Goal: Entertainment & Leisure: Consume media (video, audio)

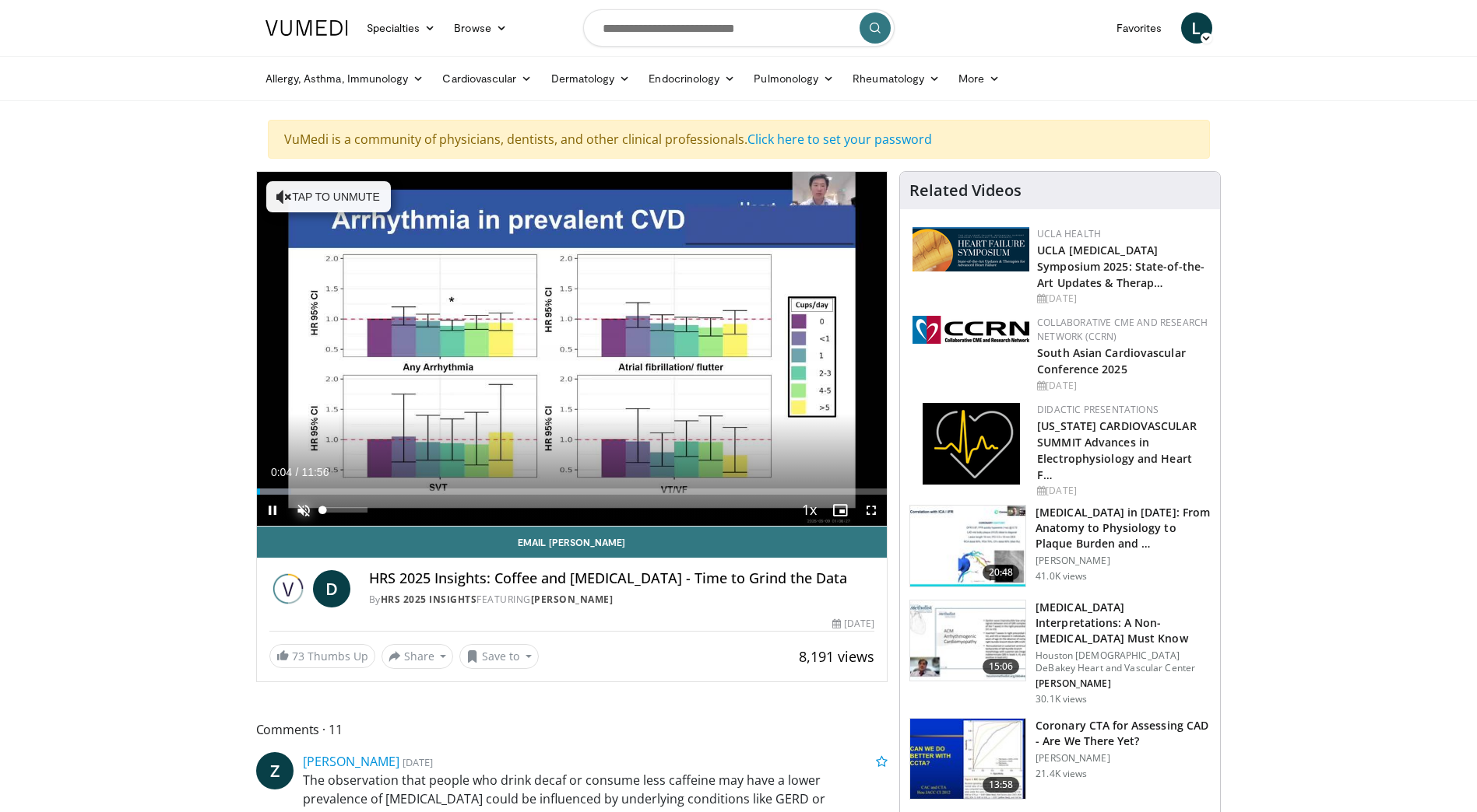
click at [301, 512] on span "Video Player" at bounding box center [303, 511] width 31 height 31
click at [870, 506] on video-js "**********" at bounding box center [573, 349] width 631 height 355
click at [874, 508] on span "Video Player" at bounding box center [871, 511] width 31 height 31
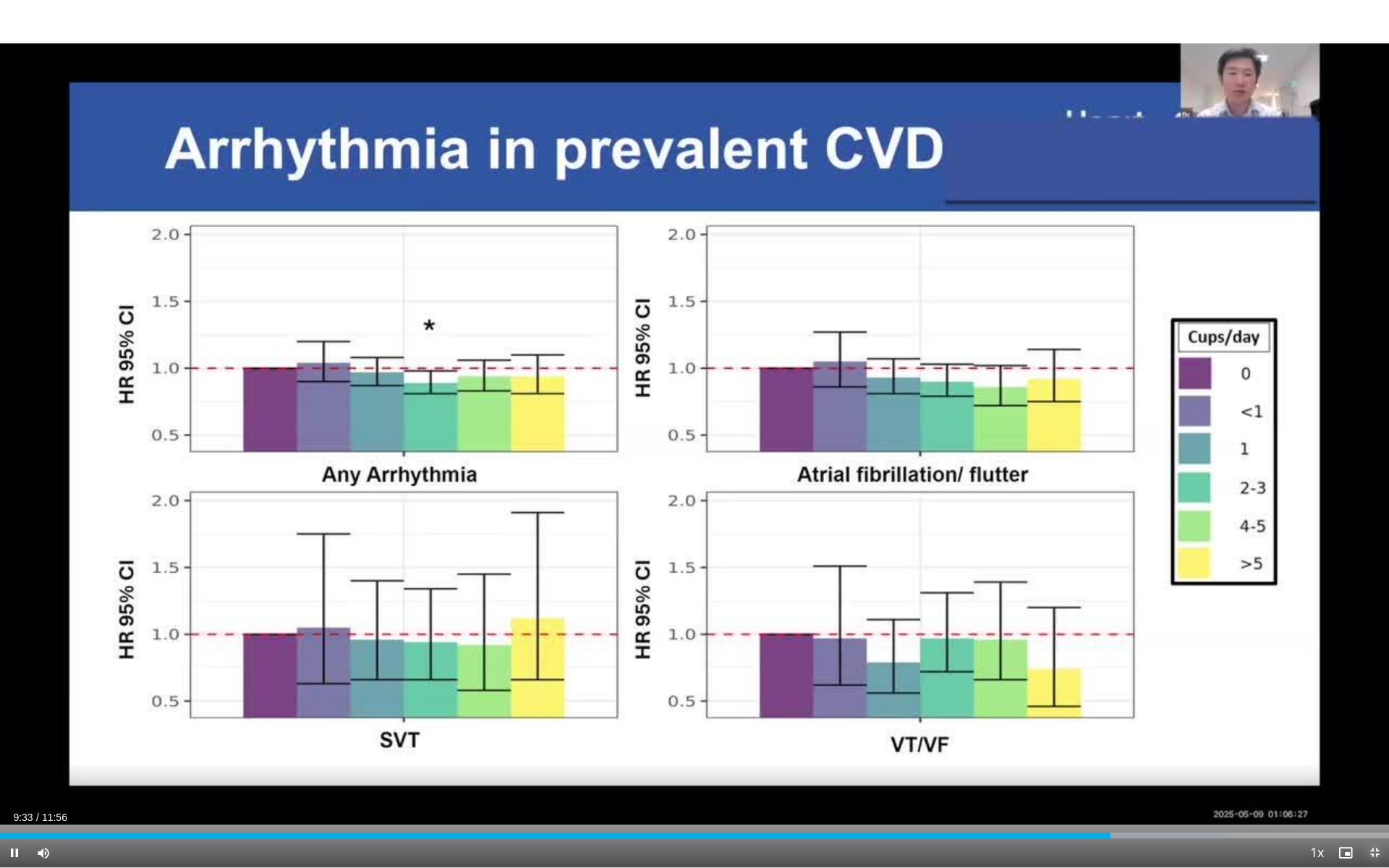
click at [1371, 754] on span "Video Player" at bounding box center [1374, 853] width 29 height 29
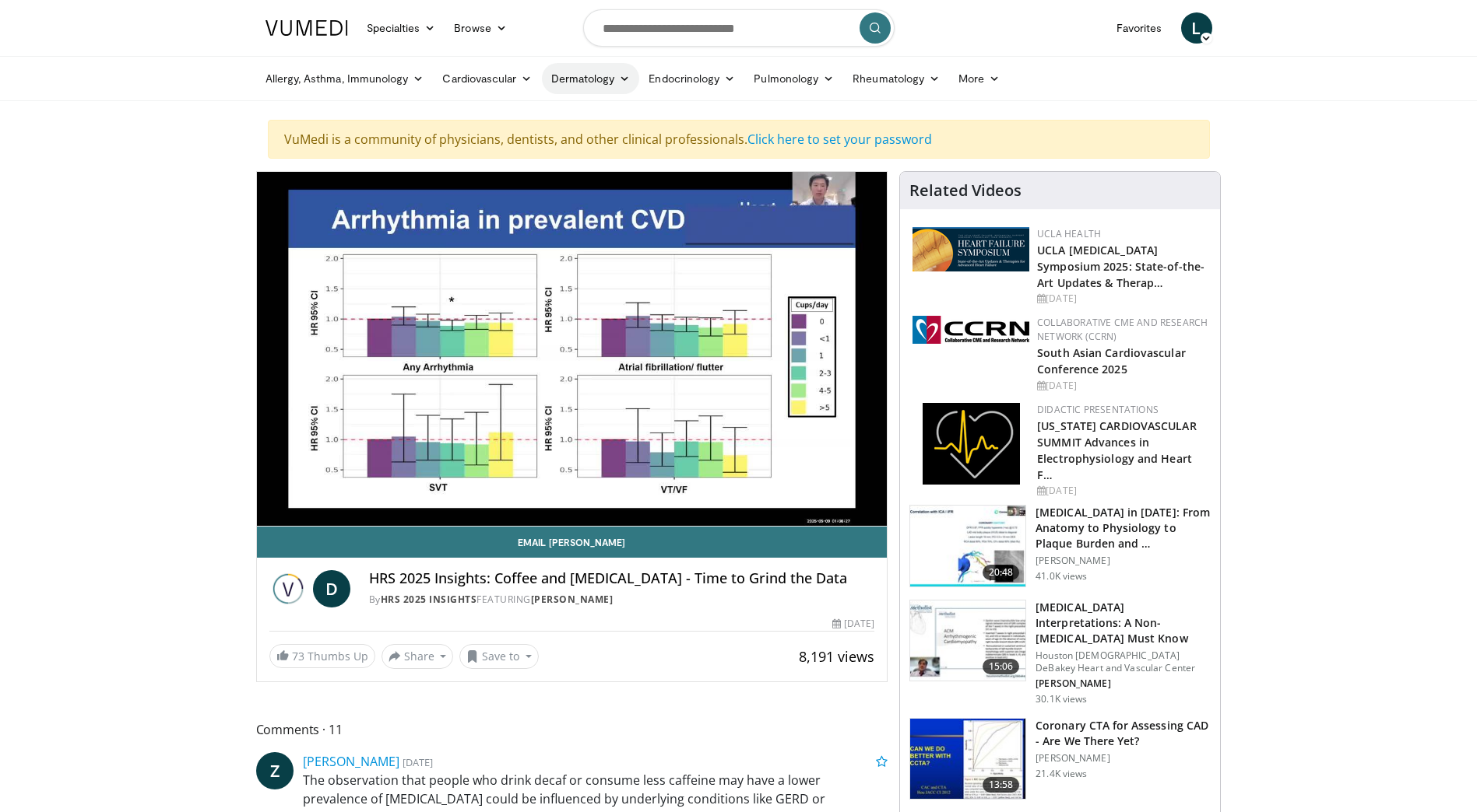
click at [624, 78] on icon at bounding box center [624, 79] width 11 height 11
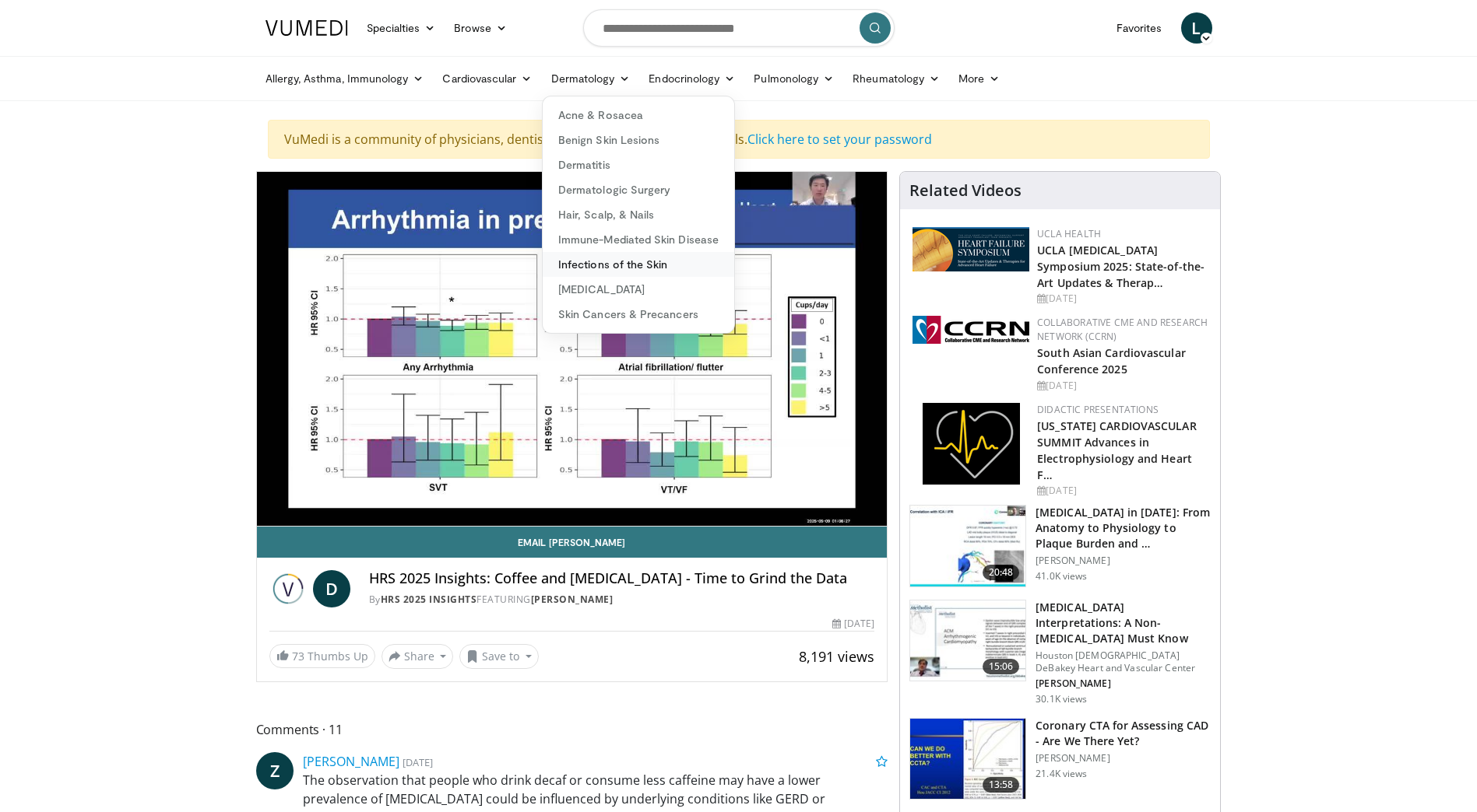
click at [637, 260] on link "Infections of the Skin" at bounding box center [638, 264] width 191 height 25
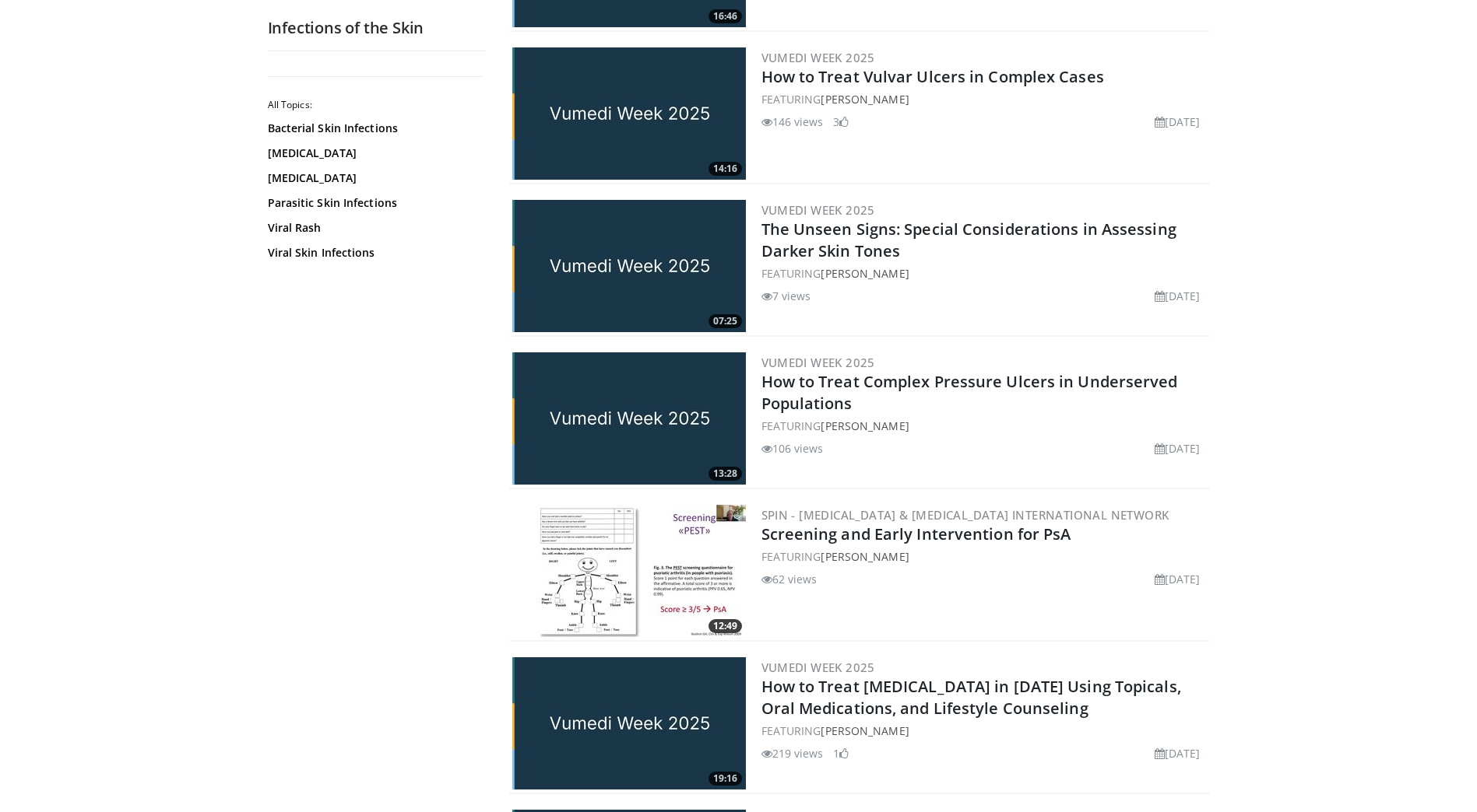
scroll to position [1100, 0]
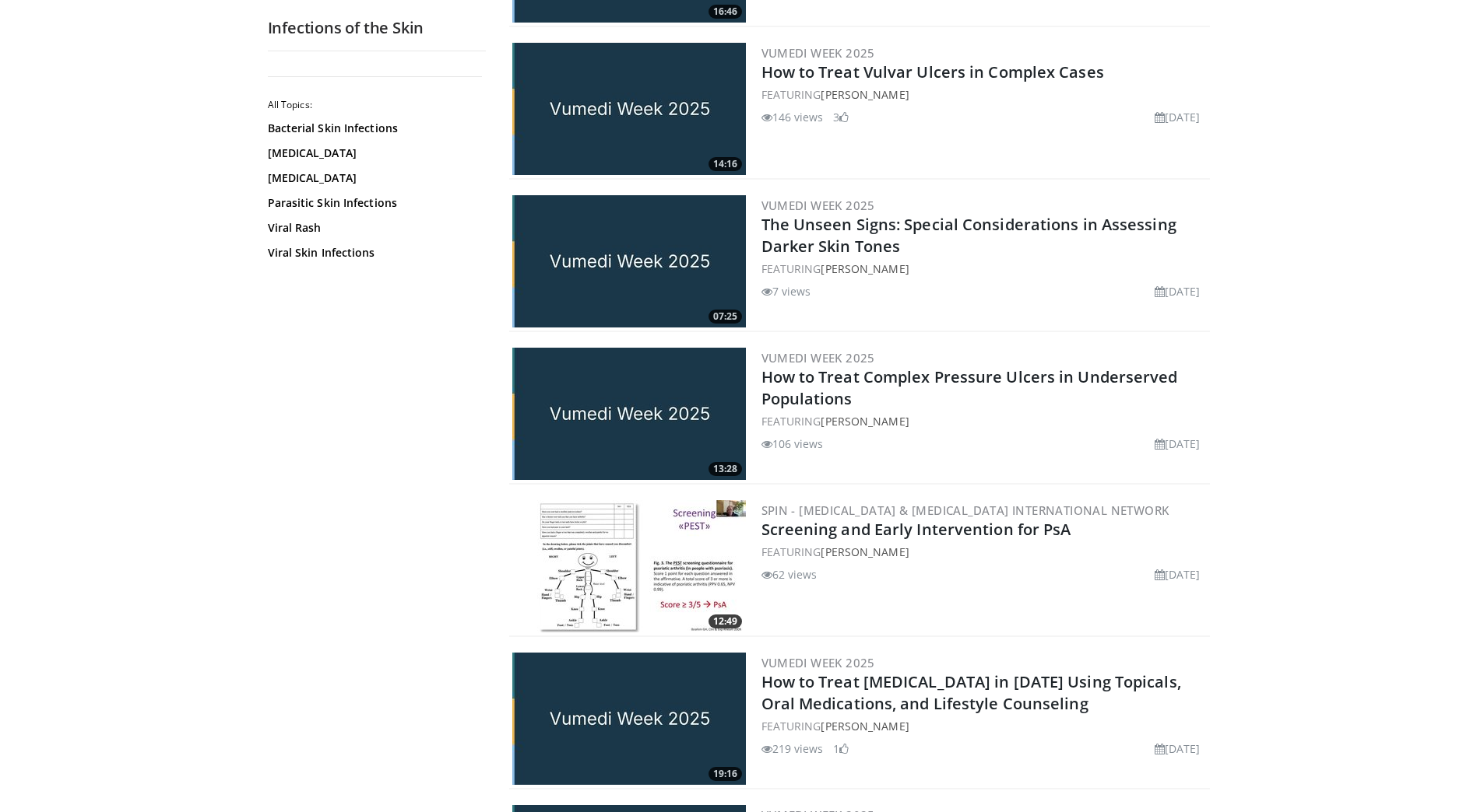
click at [633, 405] on img at bounding box center [629, 414] width 233 height 132
